Goal: Information Seeking & Learning: Learn about a topic

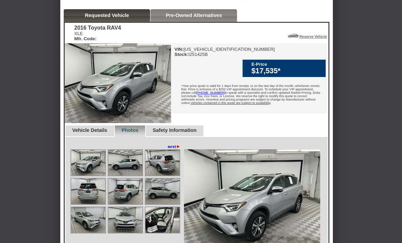
scroll to position [148, 0]
click at [196, 133] on link "Safety Information" at bounding box center [174, 130] width 44 height 5
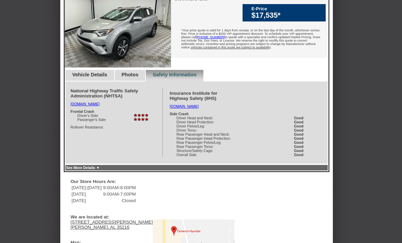
scroll to position [202, 0]
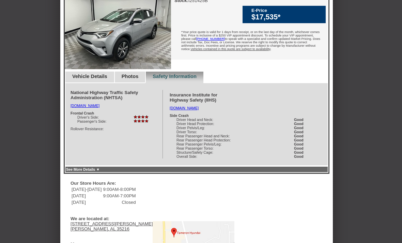
click at [84, 79] on link "Vehicle Details" at bounding box center [89, 76] width 35 height 5
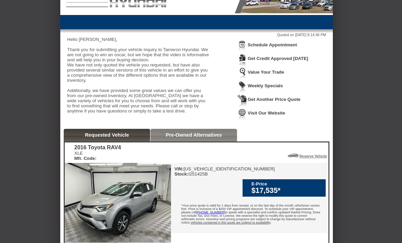
scroll to position [32, 0]
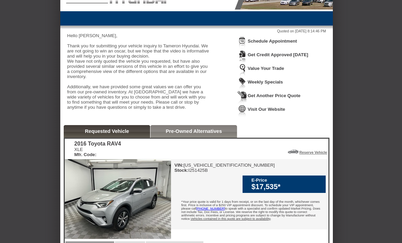
click at [214, 134] on link "Pre-Owned Alternatives" at bounding box center [194, 130] width 56 height 5
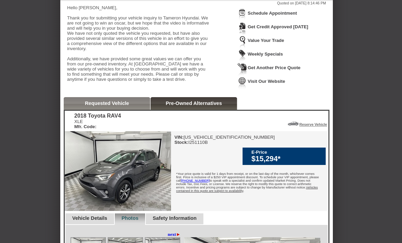
scroll to position [60, 0]
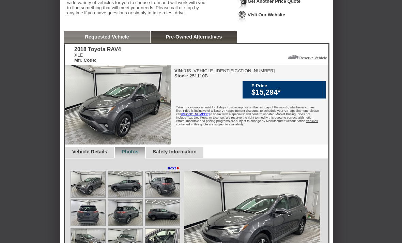
click at [93, 40] on link "Requested Vehicle" at bounding box center [107, 36] width 44 height 5
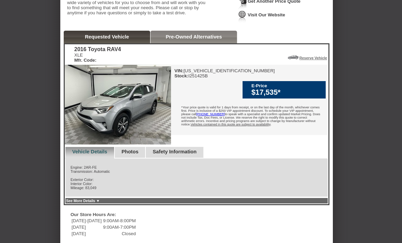
scroll to position [127, 0]
click at [214, 39] on link "Pre-Owned Alternatives" at bounding box center [194, 36] width 56 height 5
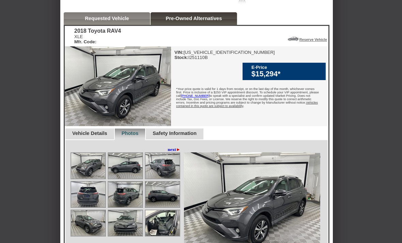
scroll to position [145, 0]
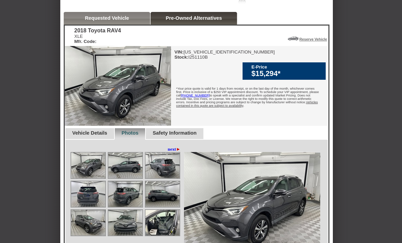
click at [95, 136] on link "Vehicle Details" at bounding box center [89, 132] width 35 height 5
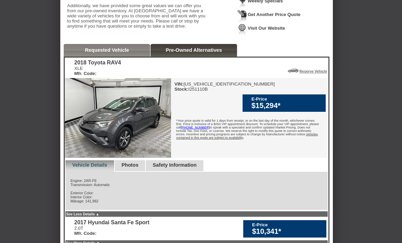
scroll to position [113, 0]
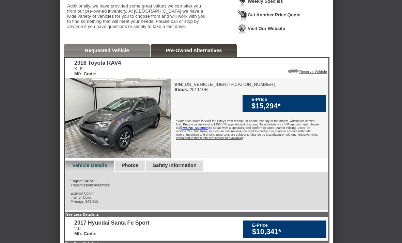
click at [110, 53] on link "Requested Vehicle" at bounding box center [107, 50] width 44 height 5
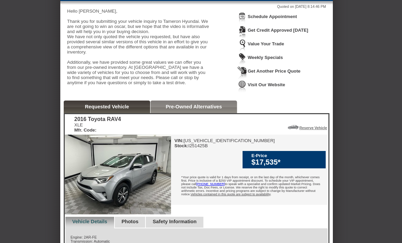
scroll to position [57, 0]
